Goal: Use online tool/utility: Utilize a website feature to perform a specific function

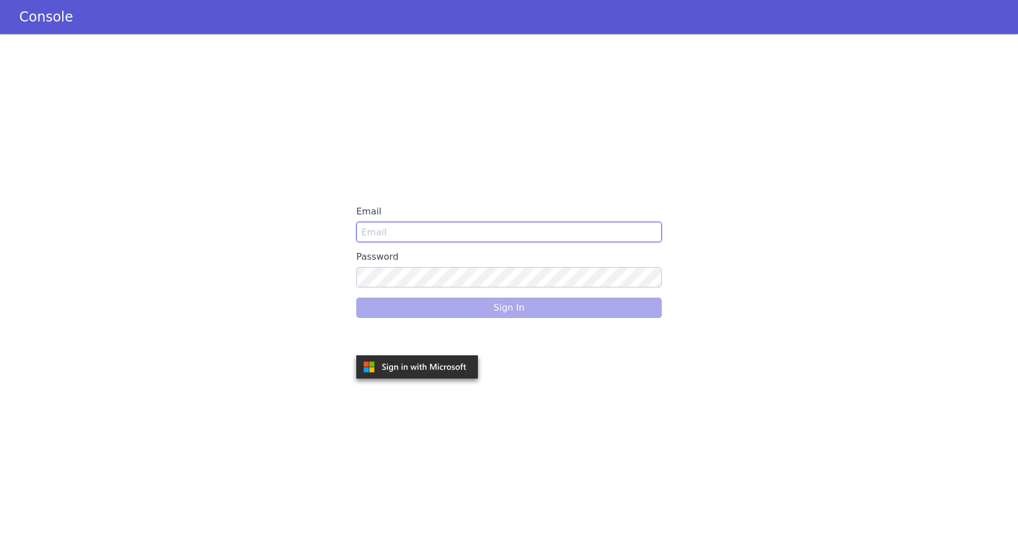
type input "anurag.sharma@skit.ai"
click at [487, 312] on div "Sign In" at bounding box center [508, 308] width 305 height 32
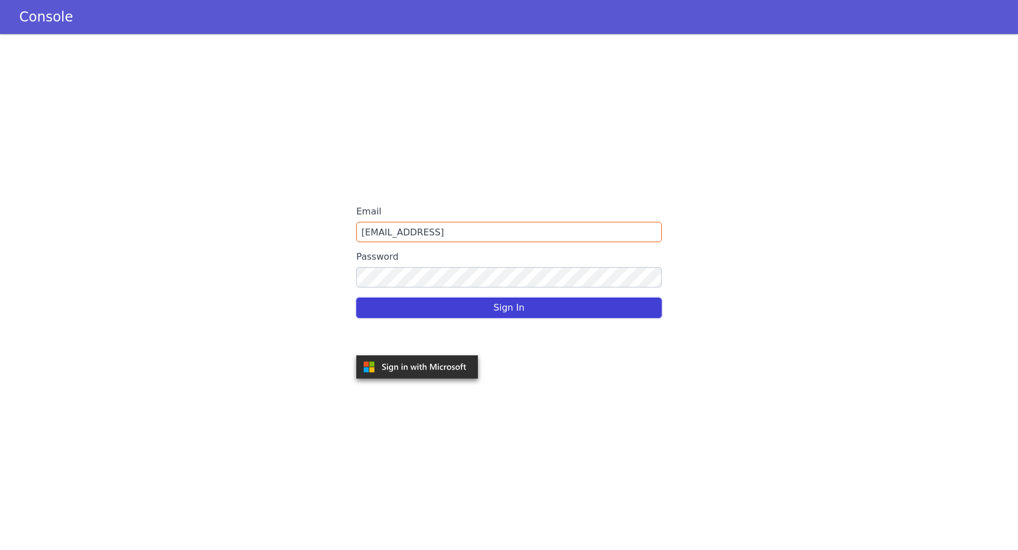
click at [501, 309] on button "Sign In" at bounding box center [508, 308] width 305 height 20
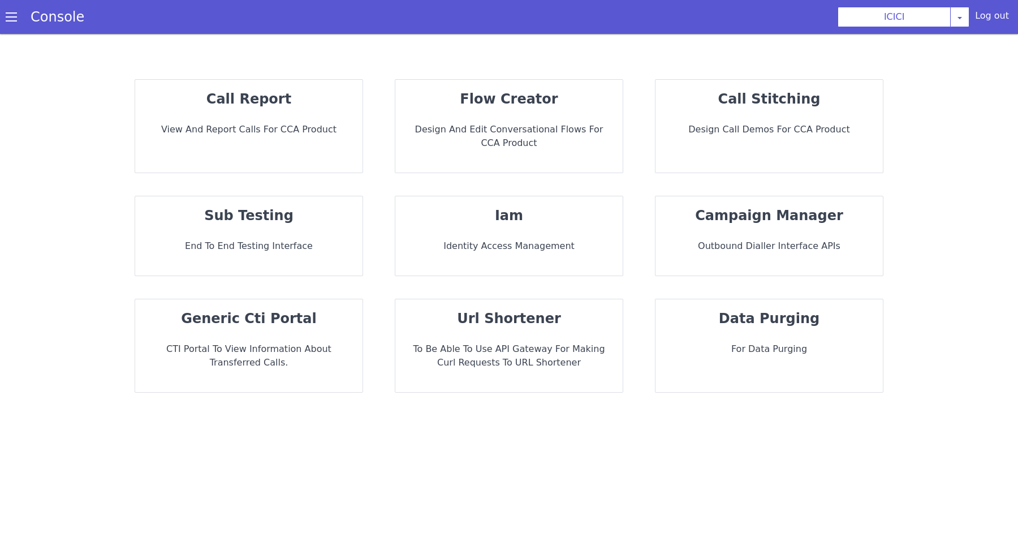
click at [459, 106] on p "flow creator" at bounding box center [508, 99] width 209 height 20
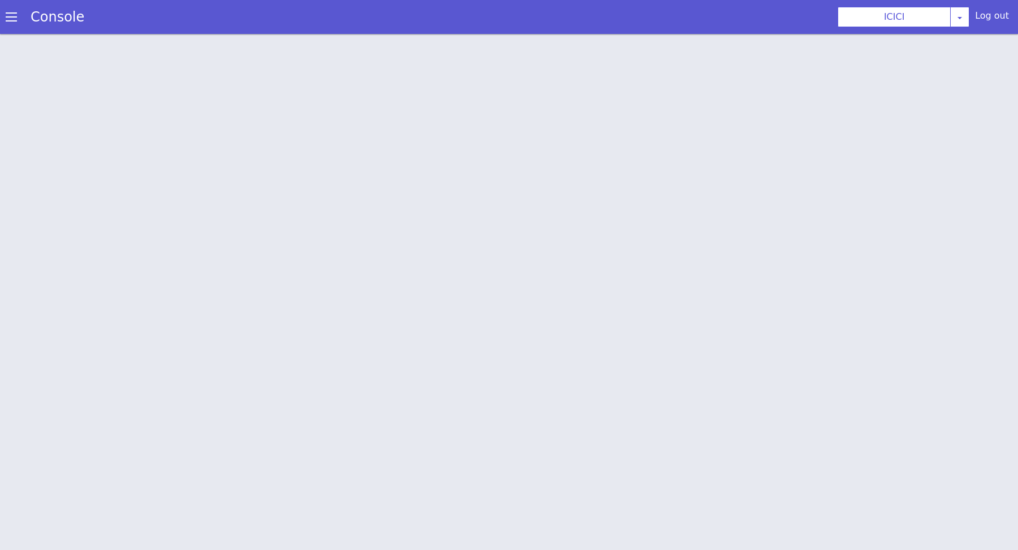
scroll to position [3, 0]
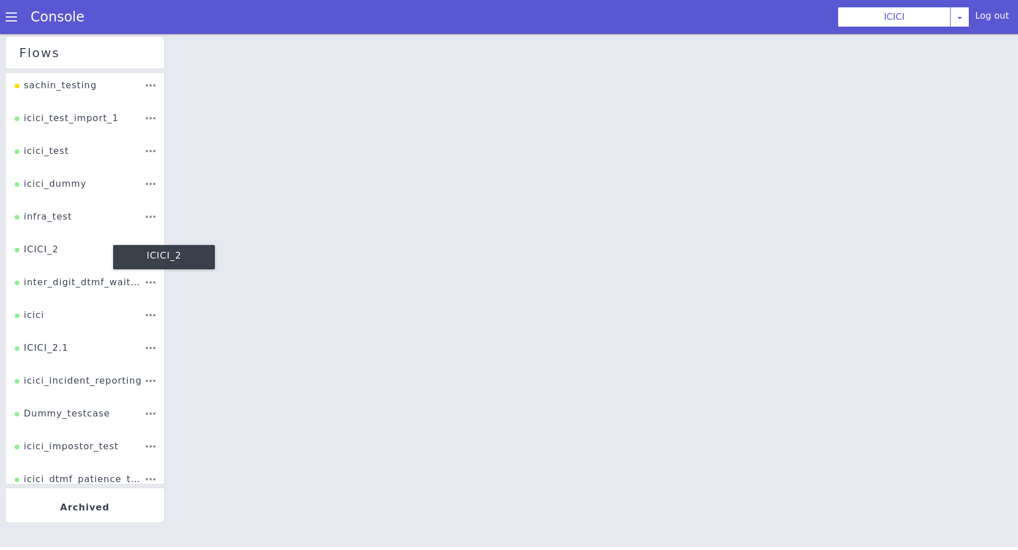
click at [52, 244] on div "ICICI_2" at bounding box center [37, 253] width 44 height 21
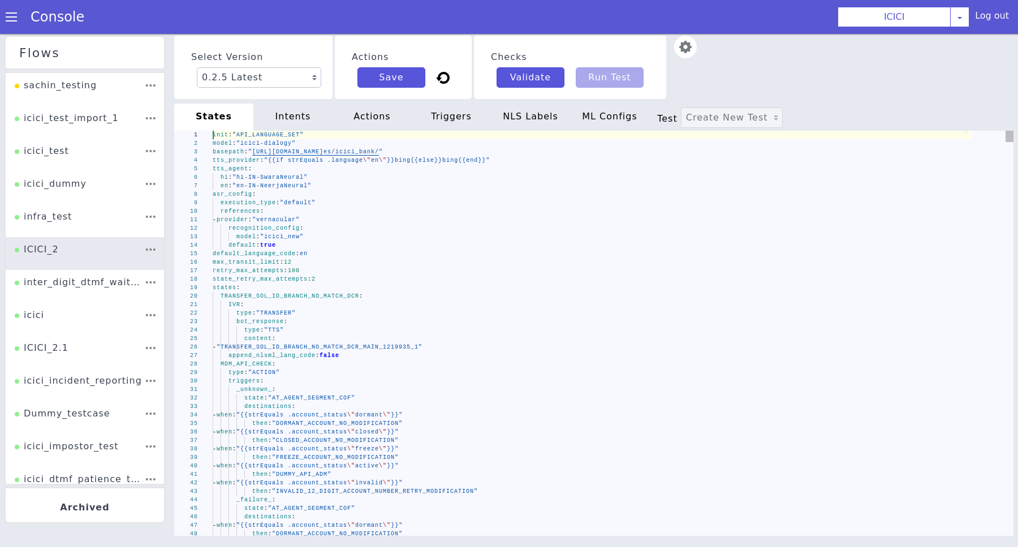
scroll to position [0, 38]
click at [474, 286] on div "states :" at bounding box center [592, 287] width 759 height 8
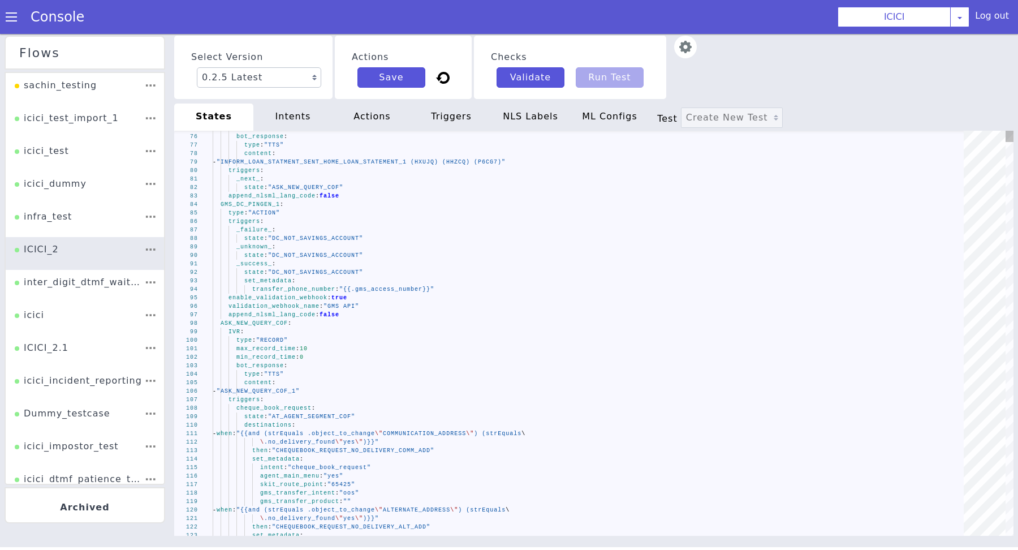
click at [403, 311] on div "append_nlsml_lang_code : false" at bounding box center [592, 315] width 759 height 8
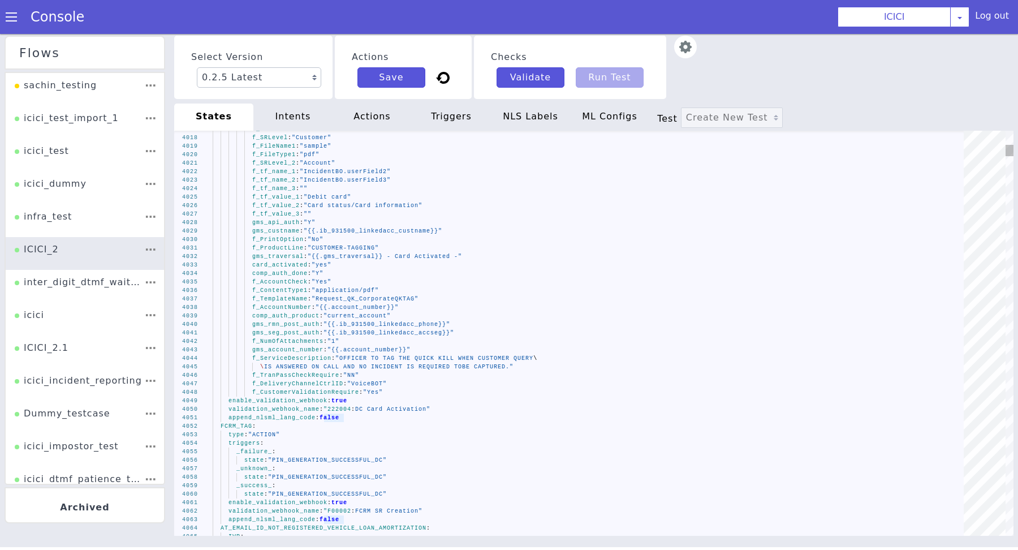
click at [362, 416] on div "append_nlsml_lang_code : false" at bounding box center [592, 418] width 759 height 8
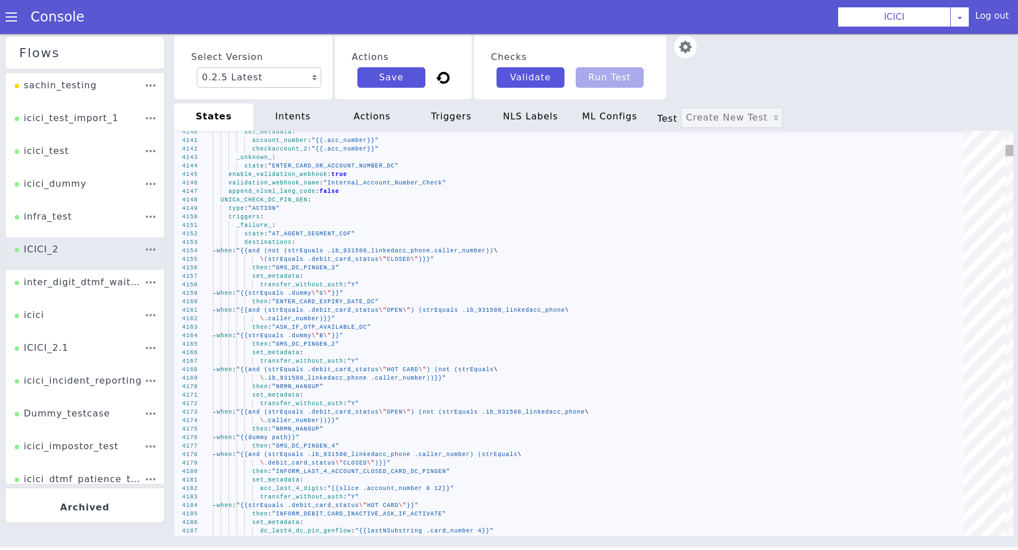
click at [229, 200] on span "UNICA_CHECK_DC_PIN_GEN" at bounding box center [264, 200] width 87 height 6
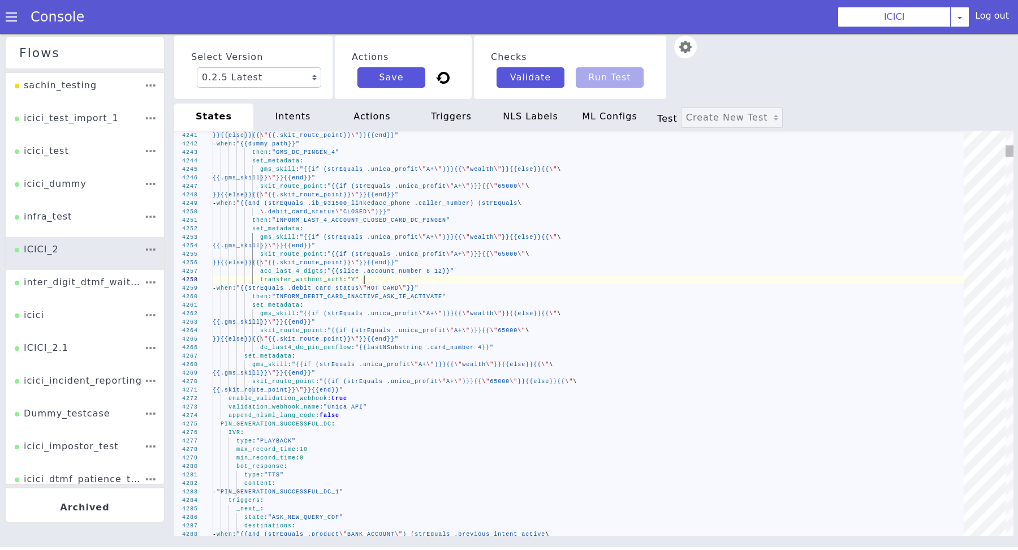
click at [715, 213] on div "\ .debit_card_status \" CLOSED \" )}}"" at bounding box center [592, 212] width 759 height 8
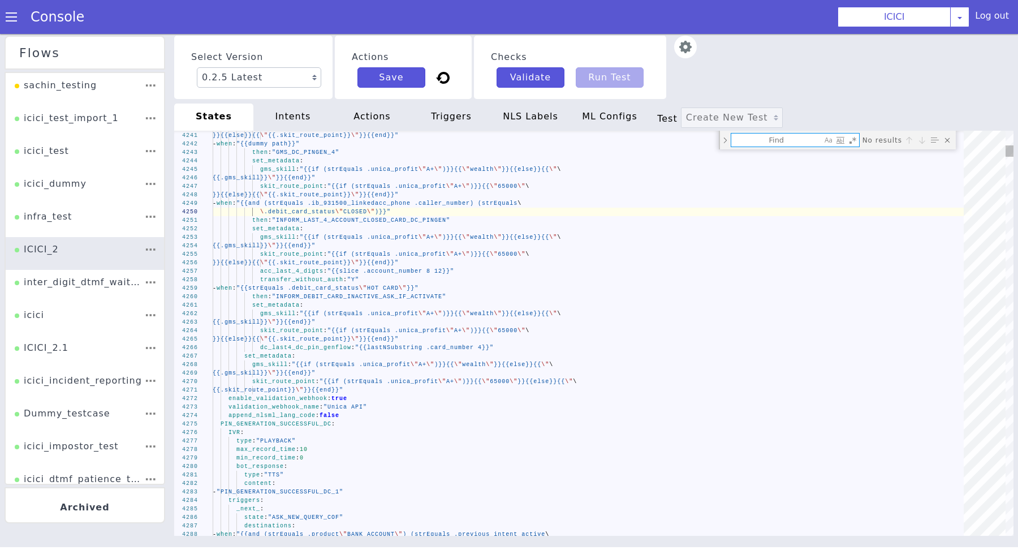
click at [780, 141] on textarea "Find" at bounding box center [776, 140] width 91 height 13
type textarea "then: "INFORM_LAST_4_ACCOUNT_CLOSED_CARD_DC_PINGEN" set_metadata: gms_skill: "{…"
type textarea "s"
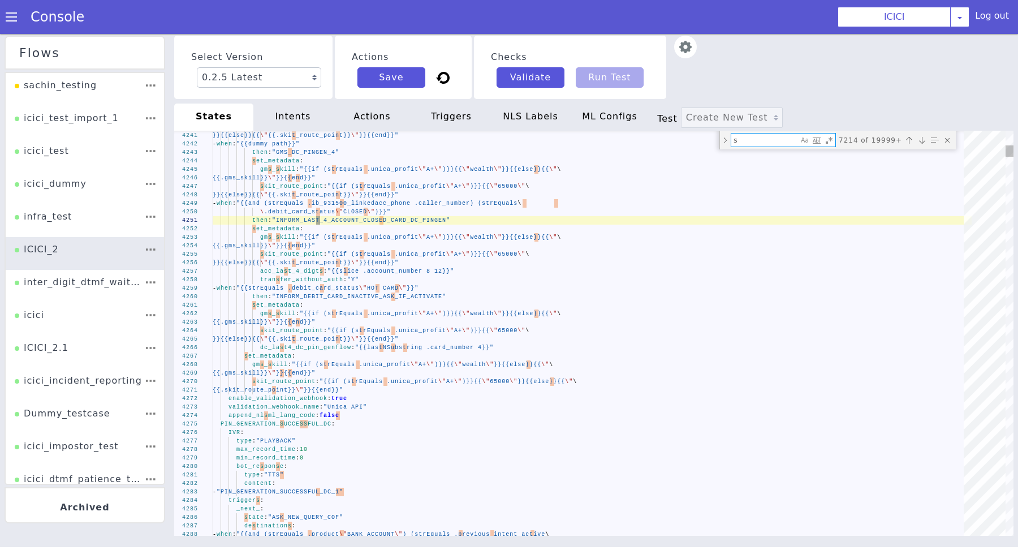
type textarea "then: "INFORM_LAST_4_ACCOUNT_CLOSED_CARD_DC_PINGEN" set_metadata: gms_skill: "{…"
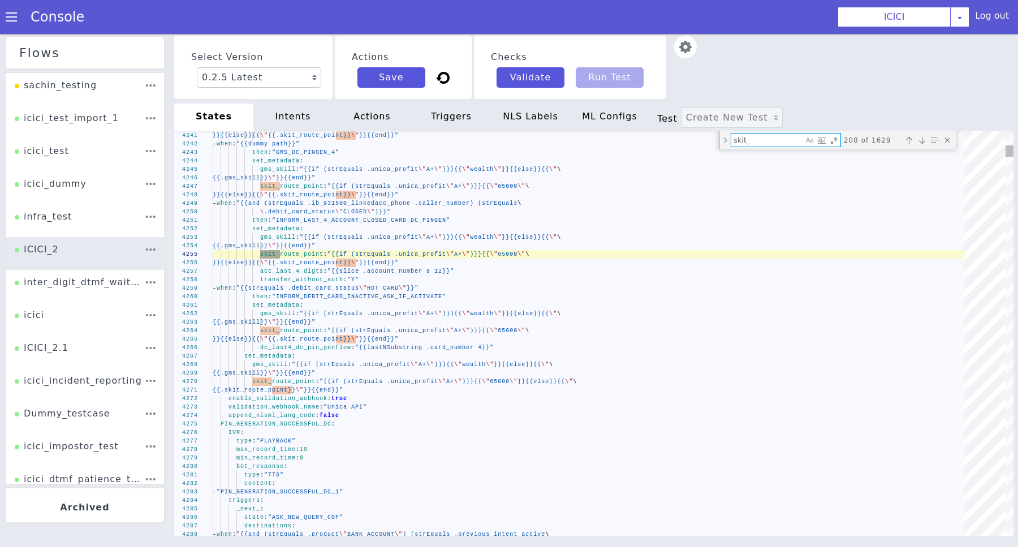
type textarea "skit_"
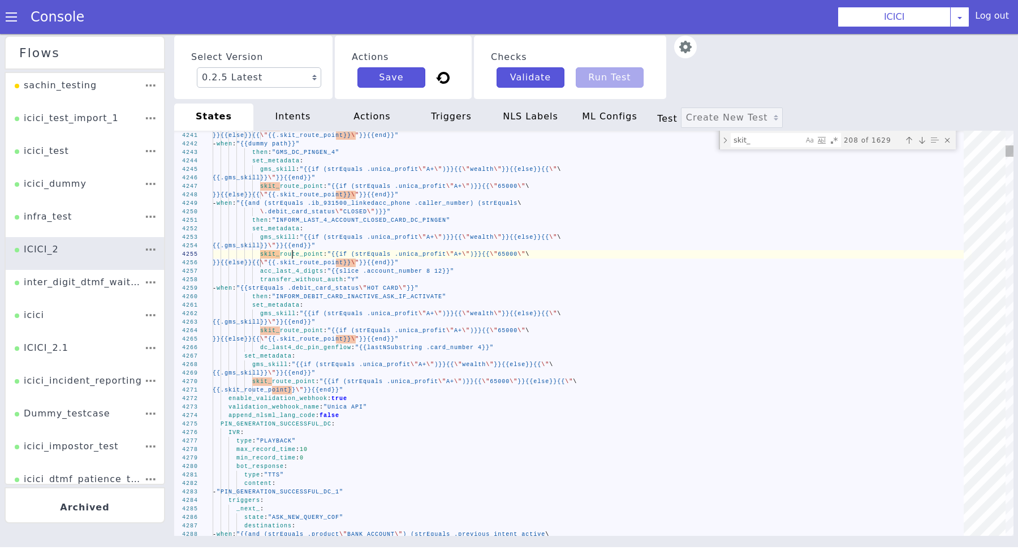
scroll to position [0, 0]
